Goal: Task Accomplishment & Management: Complete application form

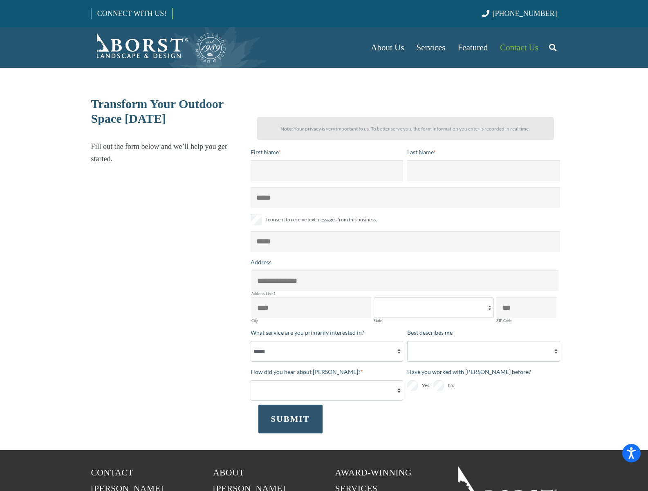
select select "******"
